Goal: Task Accomplishment & Management: Manage account settings

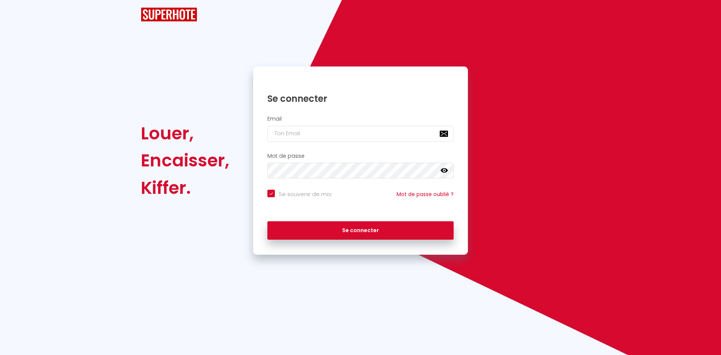
checkbox input "true"
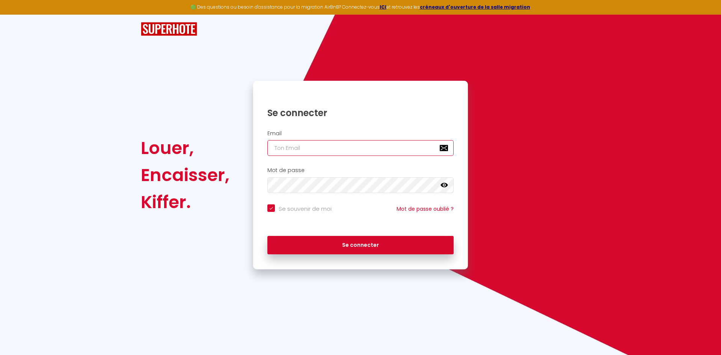
click at [309, 150] on input "email" at bounding box center [361, 148] width 186 height 16
type input "D"
checkbox input "true"
type input "d"
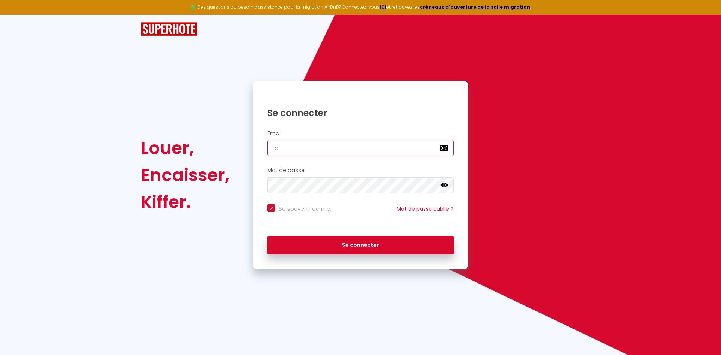
checkbox input "true"
type input "da"
checkbox input "true"
type input "dav"
checkbox input "true"
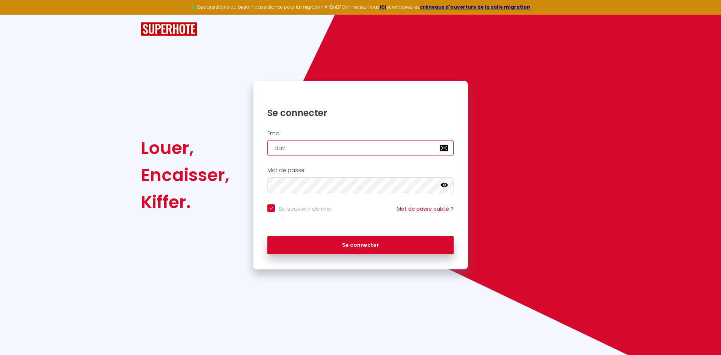
type input "davi"
checkbox input "true"
type input "davii"
checkbox input "true"
type input "daviid"
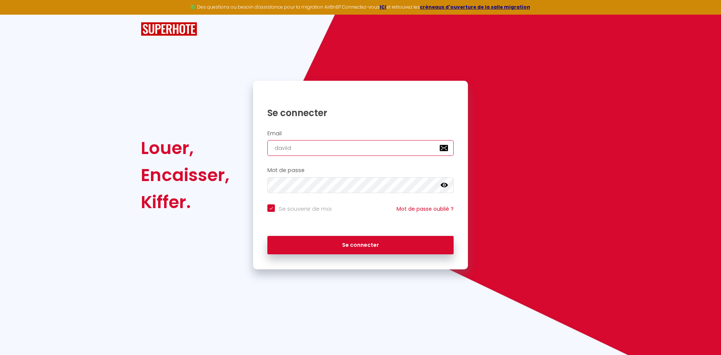
checkbox input "true"
type input "daviidb"
checkbox input "true"
type input "daviidbo"
checkbox input "true"
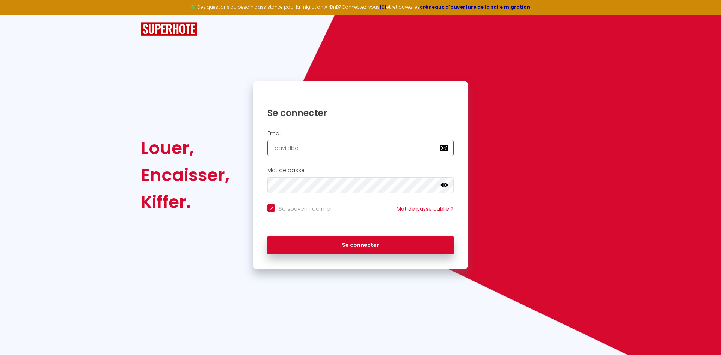
type input "daviidbon"
checkbox input "true"
type input "daviidboni"
checkbox input "true"
type input "daviidbonin"
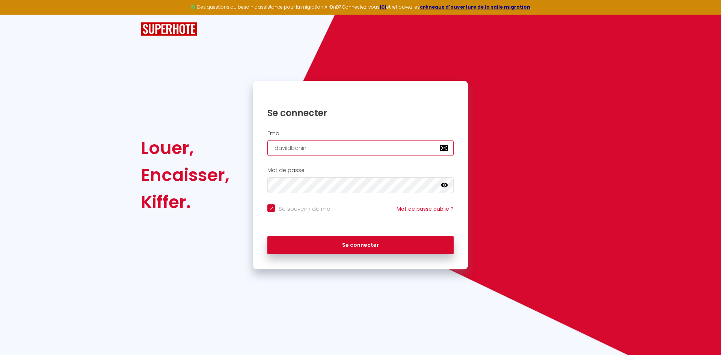
checkbox input "true"
type input "daviidbonini"
checkbox input "true"
type input "daviidbonini@"
checkbox input "true"
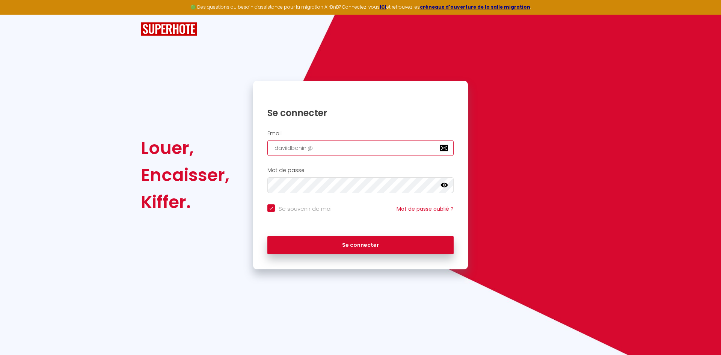
type input "daviidbonini@g"
checkbox input "true"
type input "daviidbonini@gm"
checkbox input "true"
type input "daviidbonini@gma"
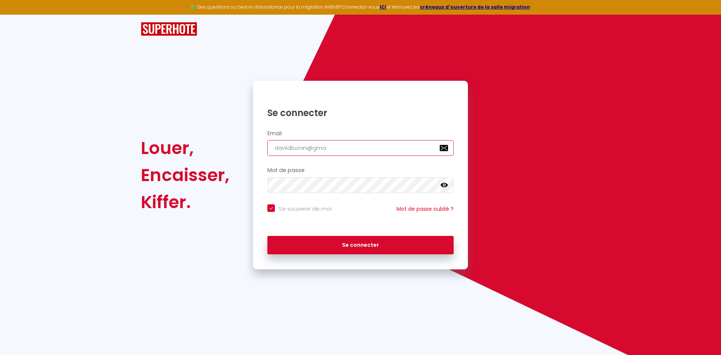
checkbox input "true"
type input "daviidbonini@gmai"
checkbox input "true"
type input "[EMAIL_ADDRESS]"
checkbox input "true"
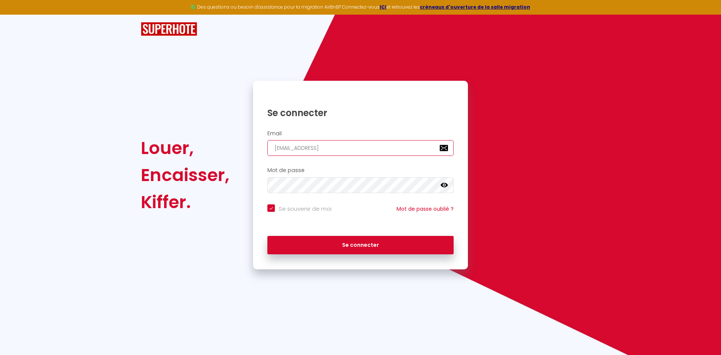
type input "[EMAIL_ADDRESS]."
checkbox input "true"
type input "daviidbonini@gmail.c"
checkbox input "true"
type input "[EMAIL_ADDRESS][DOMAIN_NAME]"
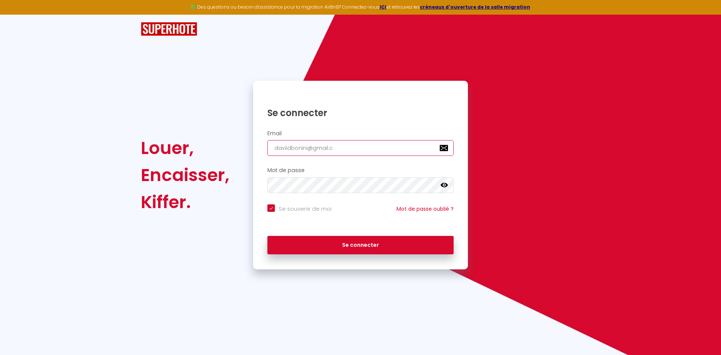
checkbox input "true"
type input "[EMAIL_ADDRESS][DOMAIN_NAME]"
checkbox input "true"
type input "[EMAIL_ADDRESS][DOMAIN_NAME]"
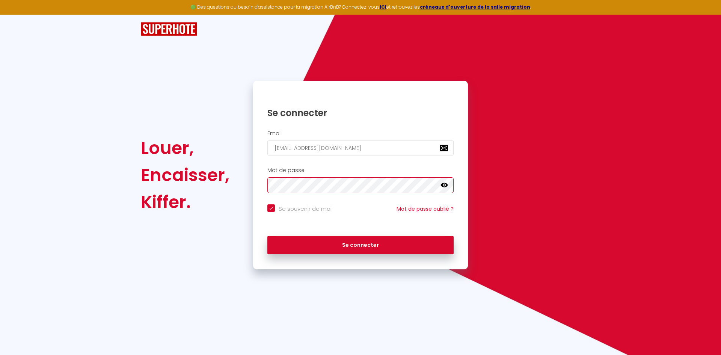
click at [268, 236] on button "Se connecter" at bounding box center [361, 245] width 186 height 19
checkbox input "true"
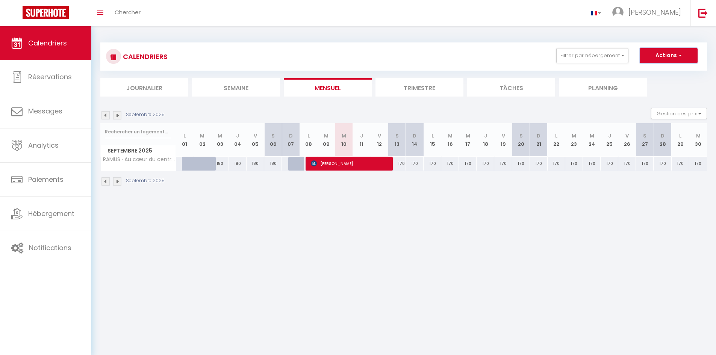
click at [686, 56] on button "Actions" at bounding box center [669, 55] width 58 height 15
click at [548, 222] on body "🟢 Des questions ou besoin d'assistance pour la migration AirBnB? Connectez-vous…" at bounding box center [358, 203] width 716 height 355
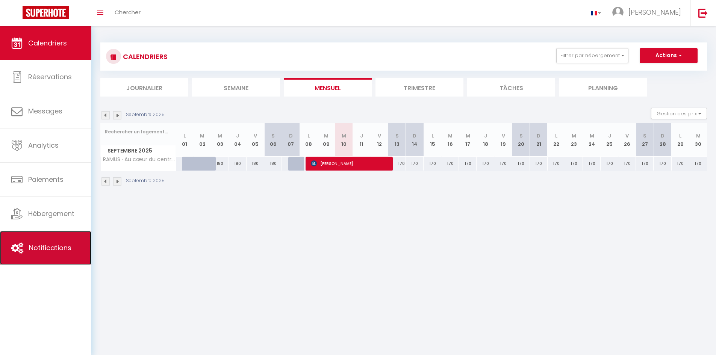
click at [51, 254] on link "Notifications" at bounding box center [45, 248] width 91 height 34
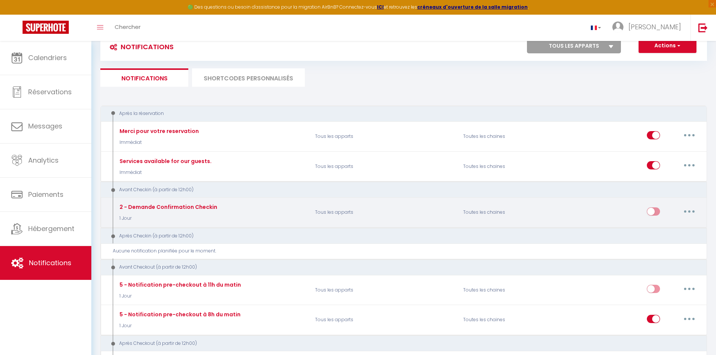
scroll to position [38, 0]
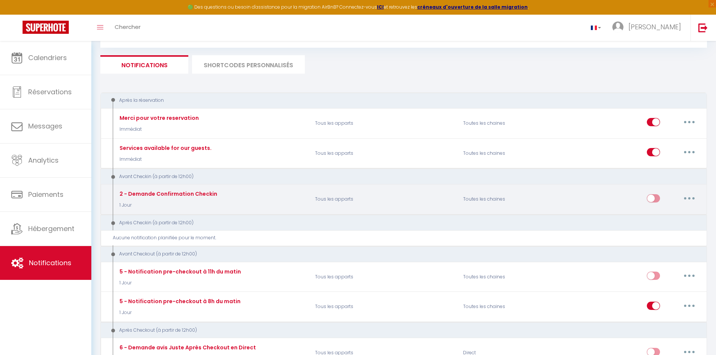
click at [653, 198] on input "checkbox" at bounding box center [653, 199] width 13 height 11
checkbox input "false"
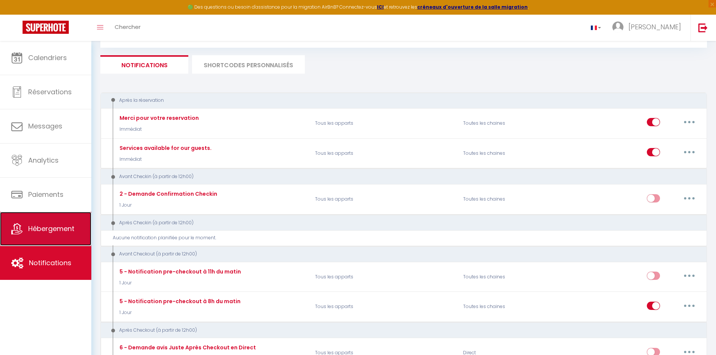
click at [52, 235] on link "Hébergement" at bounding box center [45, 229] width 91 height 34
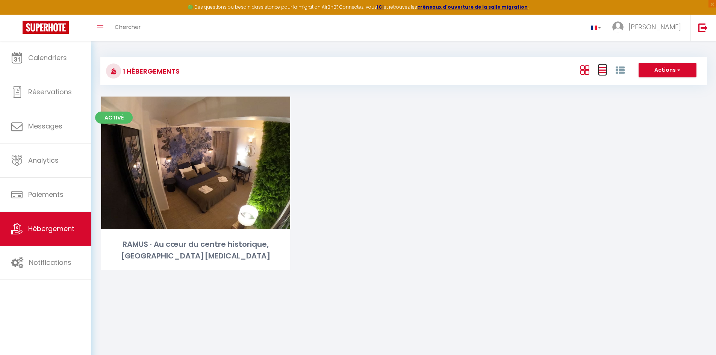
click at [601, 70] on icon at bounding box center [602, 69] width 9 height 9
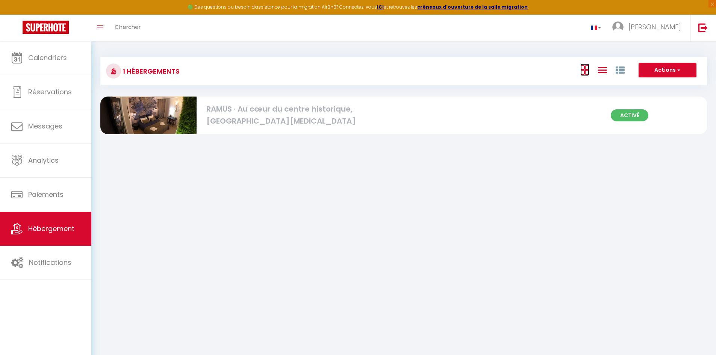
click at [588, 71] on icon at bounding box center [584, 69] width 9 height 9
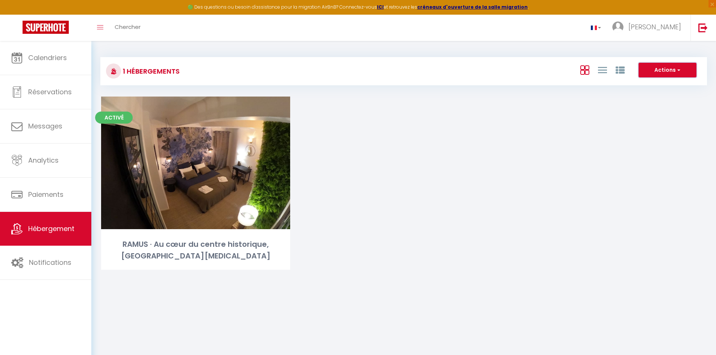
click at [683, 70] on button "Actions" at bounding box center [667, 70] width 58 height 15
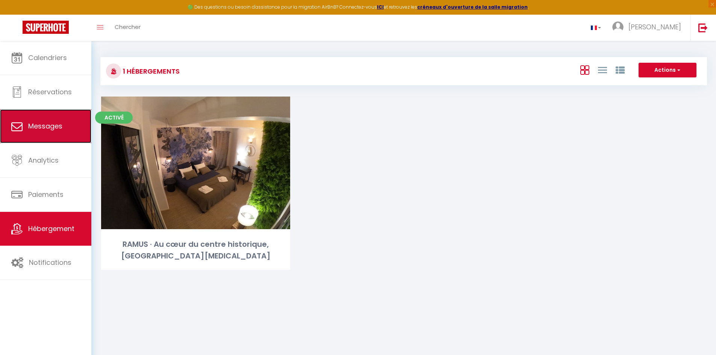
click at [37, 130] on span "Messages" at bounding box center [45, 125] width 34 height 9
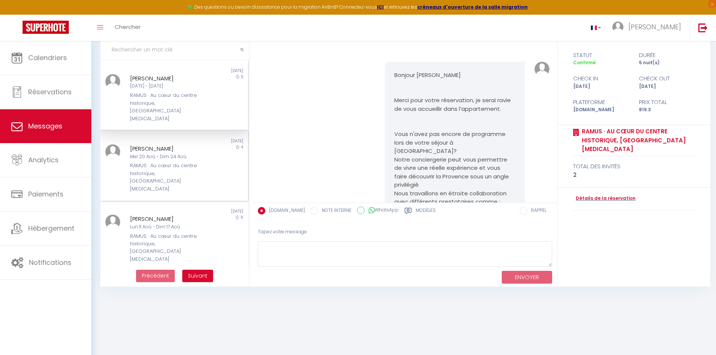
click at [187, 162] on div "RAMUS · Au cœur du centre historique, [GEOGRAPHIC_DATA][MEDICAL_DATA]" at bounding box center [168, 177] width 76 height 31
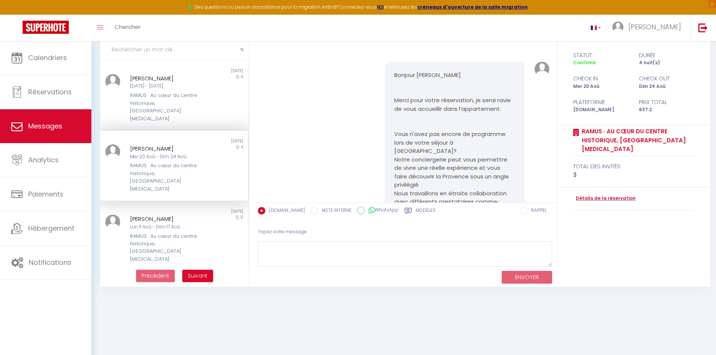
scroll to position [1554, 0]
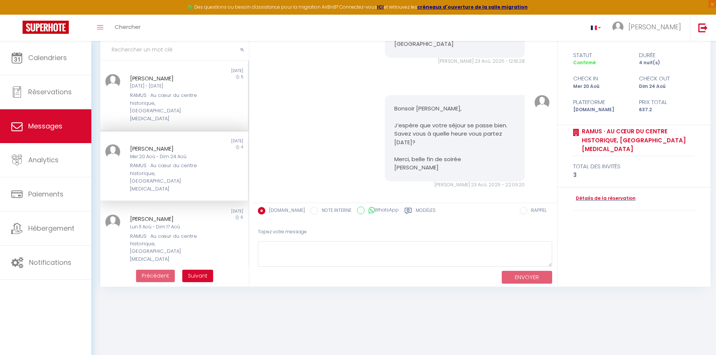
click at [177, 91] on div "[PERSON_NAME][DATE] - [PERSON_NAME][DATE] RAMUS · Au cœur du centre historique,…" at bounding box center [168, 98] width 86 height 48
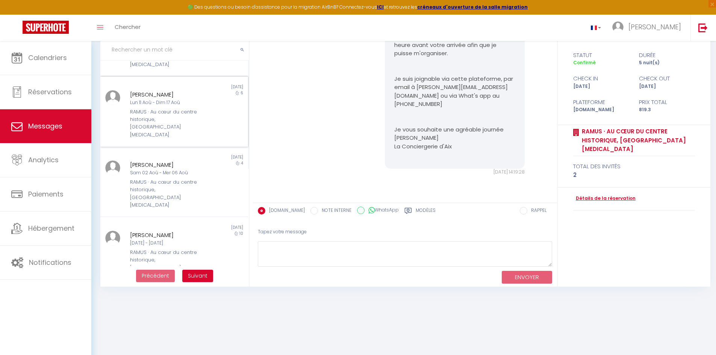
scroll to position [150, 0]
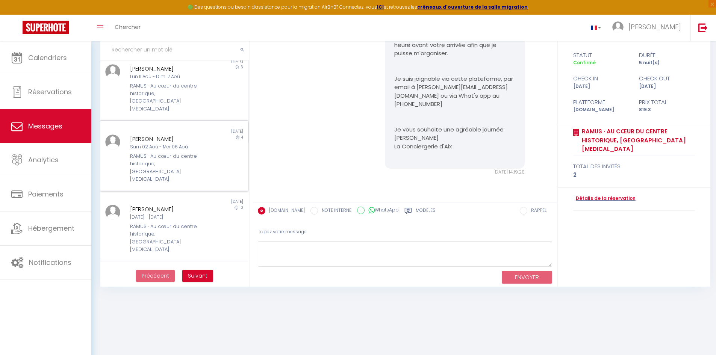
click at [164, 153] on div "RAMUS · Au cœur du centre historique, [GEOGRAPHIC_DATA][MEDICAL_DATA]" at bounding box center [168, 168] width 76 height 31
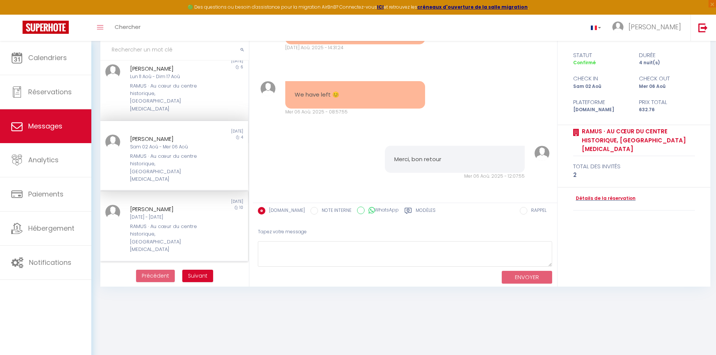
click at [165, 214] on div "[DATE] - [DATE]" at bounding box center [168, 217] width 76 height 7
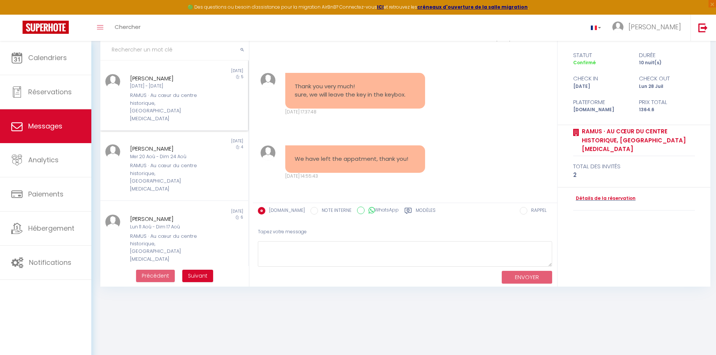
click at [161, 106] on div "RAMUS · Au cœur du centre historique, [GEOGRAPHIC_DATA][MEDICAL_DATA]" at bounding box center [168, 107] width 76 height 31
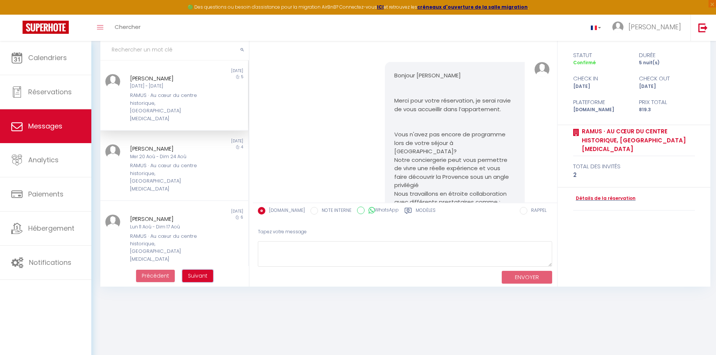
click at [198, 277] on span "Suivant" at bounding box center [198, 276] width 20 height 8
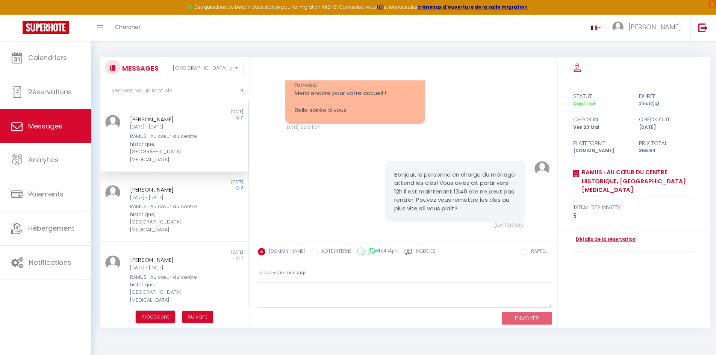
click at [159, 313] on span "Précédent" at bounding box center [155, 317] width 27 height 8
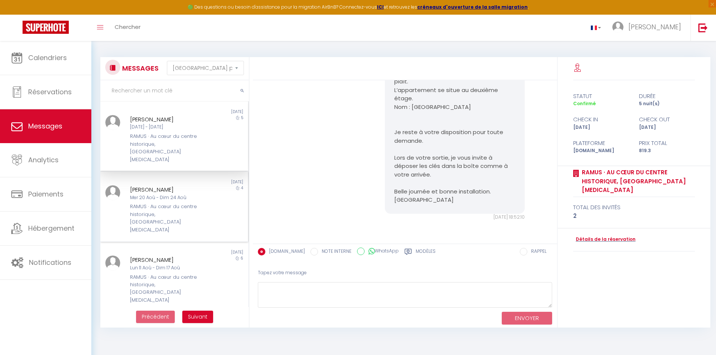
scroll to position [564, 0]
